Goal: Obtain resource: Download file/media

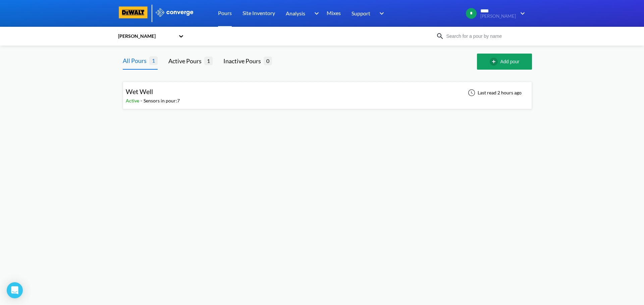
click at [448, 102] on div "Wet Well Active - Sensors in pour: 7 Last read 2 hours ago" at bounding box center [327, 95] width 403 height 21
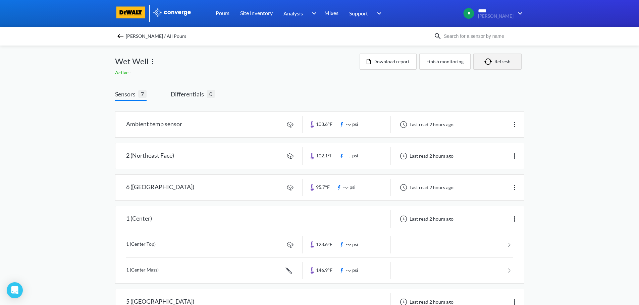
click at [507, 63] on button "Refresh" at bounding box center [497, 62] width 48 height 16
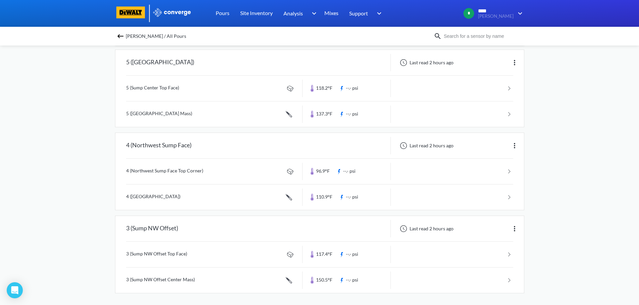
scroll to position [241, 0]
click at [516, 228] on img at bounding box center [514, 227] width 8 height 8
click at [541, 233] on div "MENU [PERSON_NAME] Pours Site Inventory Analysis BIM Mixes Support Online Help …" at bounding box center [319, 32] width 639 height 547
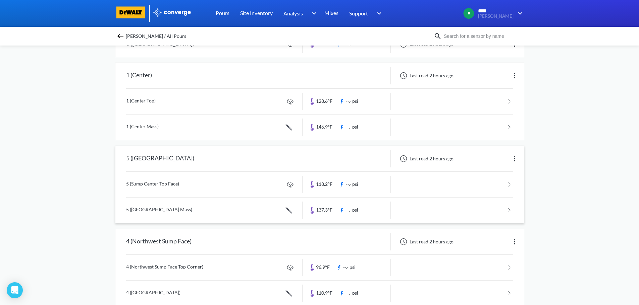
scroll to position [141, 0]
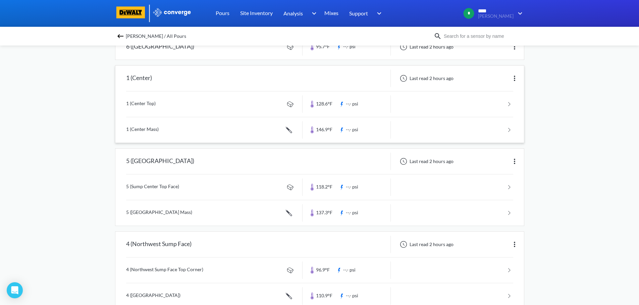
click at [235, 130] on link at bounding box center [319, 129] width 387 height 25
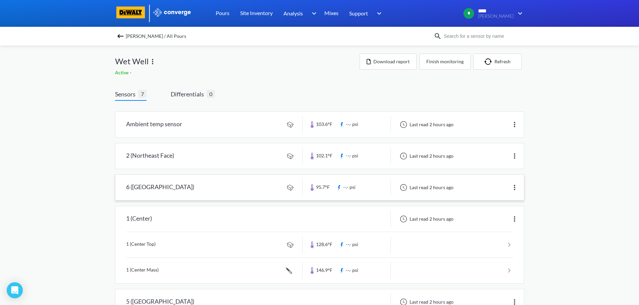
click at [200, 190] on link at bounding box center [319, 187] width 408 height 25
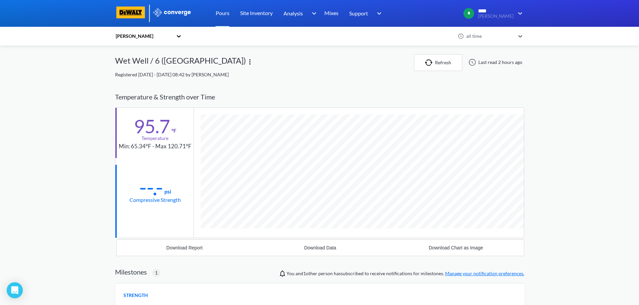
scroll to position [399, 409]
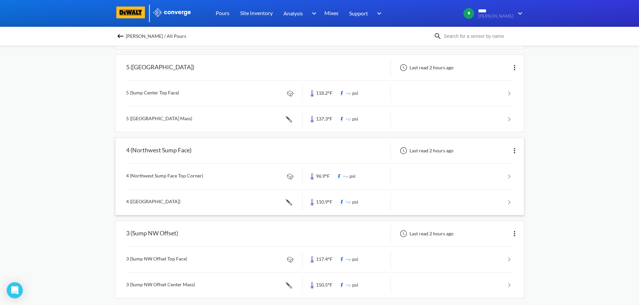
scroll to position [241, 0]
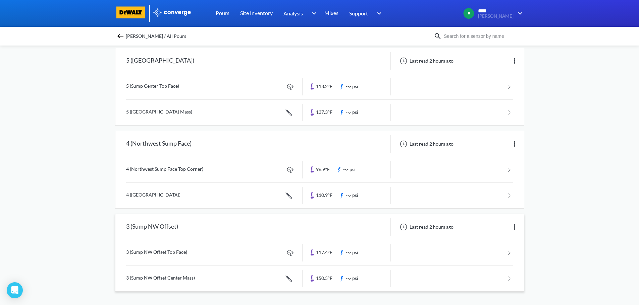
click at [222, 250] on link at bounding box center [319, 252] width 387 height 25
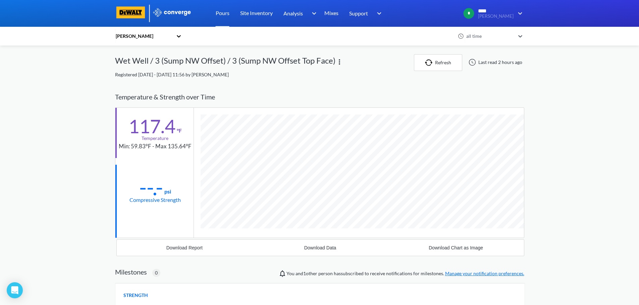
scroll to position [354, 409]
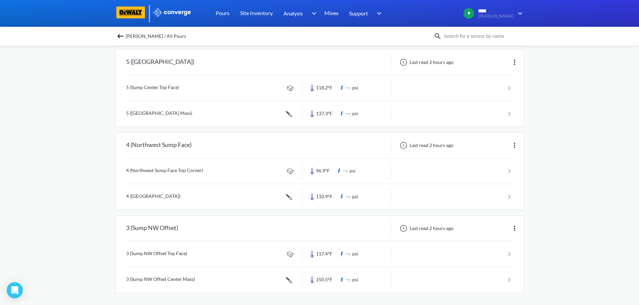
scroll to position [241, 0]
click at [229, 282] on link at bounding box center [319, 278] width 387 height 25
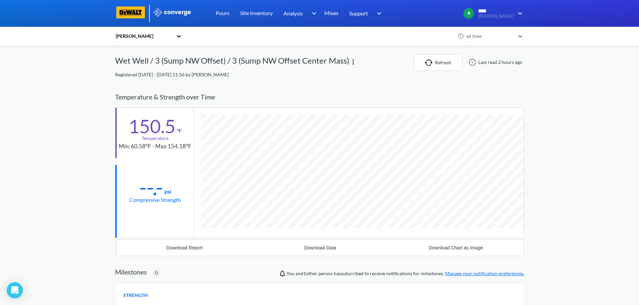
scroll to position [367, 409]
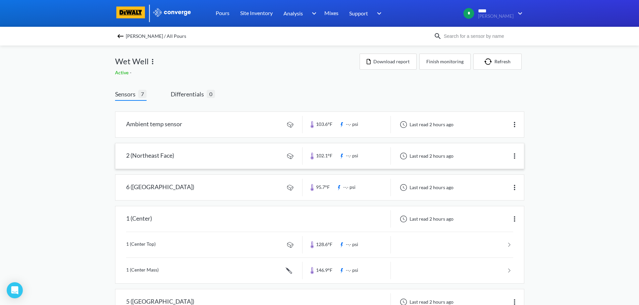
click at [516, 155] on img at bounding box center [514, 156] width 8 height 8
click at [516, 155] on div "Edit" at bounding box center [496, 156] width 43 height 13
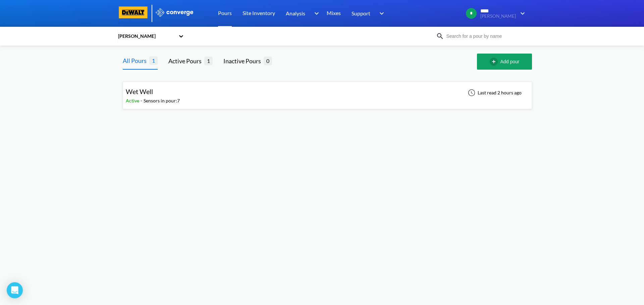
click at [334, 94] on div "Wet Well Active - Sensors in pour: 7 Last read 2 hours ago" at bounding box center [327, 95] width 403 height 21
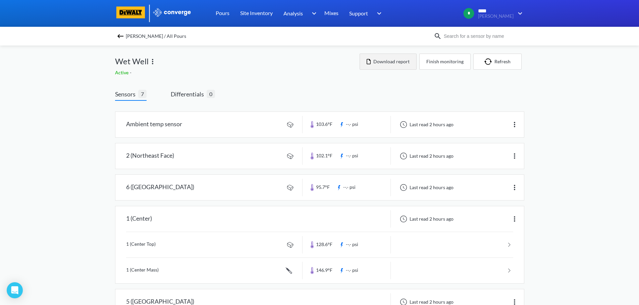
click at [404, 66] on button "Download report" at bounding box center [387, 62] width 57 height 16
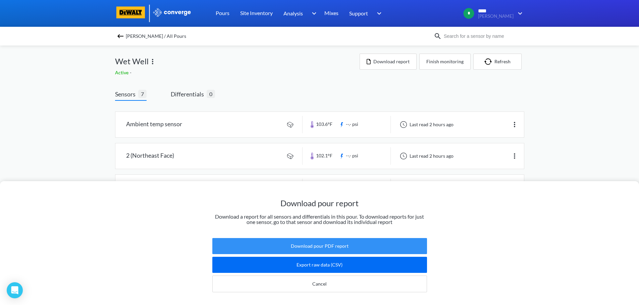
click at [338, 240] on button "Download pour PDF report" at bounding box center [319, 246] width 215 height 16
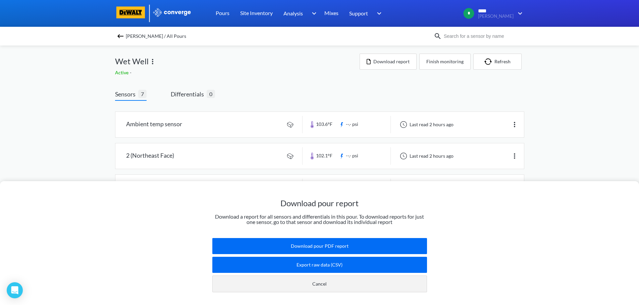
click at [321, 281] on button "Cancel" at bounding box center [319, 284] width 215 height 17
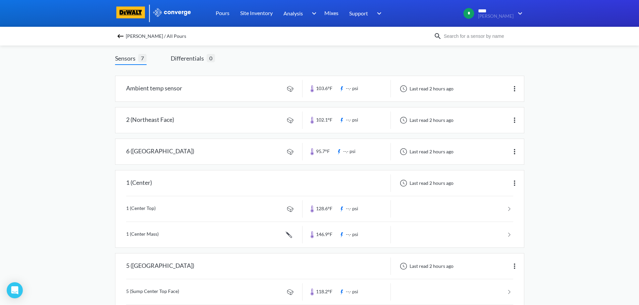
scroll to position [7, 0]
